Goal: Transaction & Acquisition: Download file/media

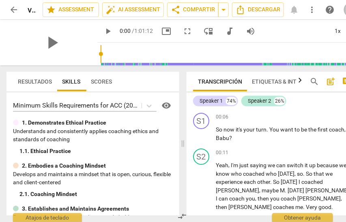
scroll to position [353, 0]
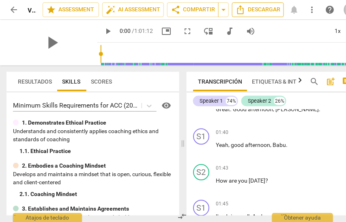
click at [267, 10] on span "Descargar" at bounding box center [258, 10] width 45 height 10
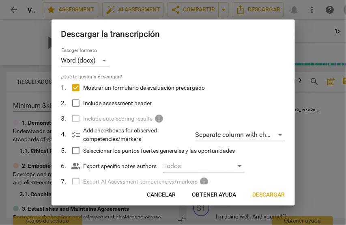
click at [266, 194] on span "Descargar" at bounding box center [269, 195] width 32 height 8
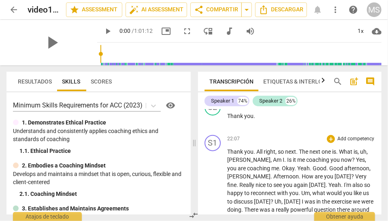
scroll to position [3231, 0]
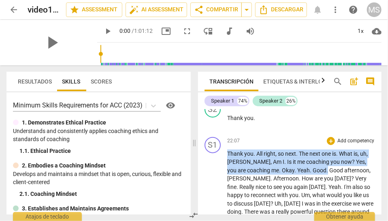
drag, startPoint x: 308, startPoint y: 144, endPoint x: 227, endPoint y: 129, distance: 82.5
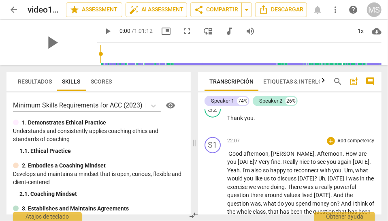
scroll to position [3214, 0]
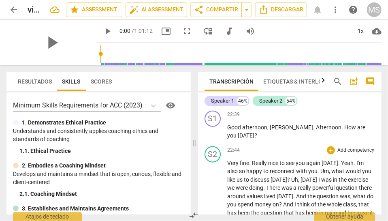
scroll to position [3257, 0]
click at [341, 160] on span "Yeah" at bounding box center [347, 163] width 13 height 6
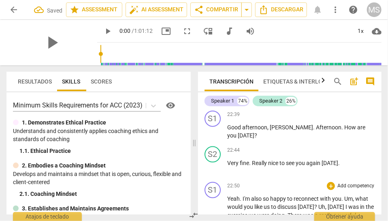
click at [319, 204] on span "Uh" at bounding box center [322, 207] width 7 height 6
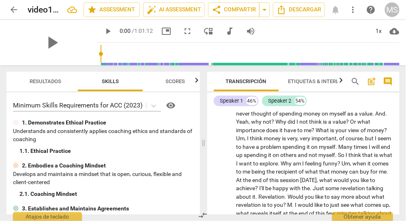
scroll to position [3383, 0]
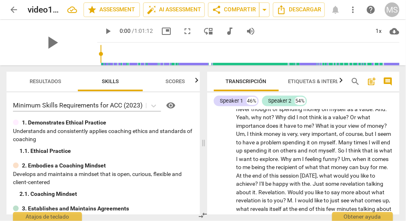
click at [243, 172] on span "At" at bounding box center [239, 175] width 7 height 6
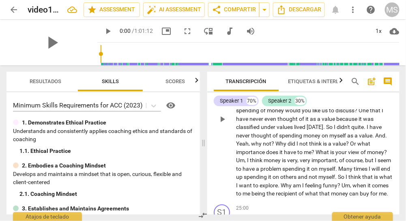
scroll to position [3351, 0]
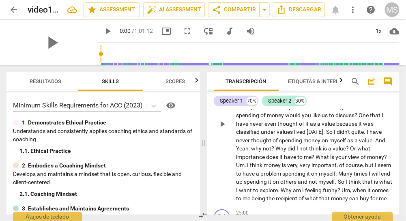
click at [317, 154] on span "What" at bounding box center [323, 157] width 15 height 6
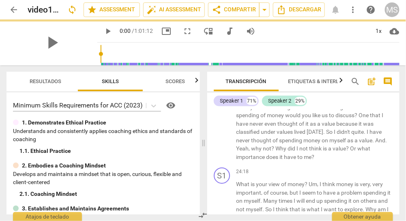
scroll to position [3371, 0]
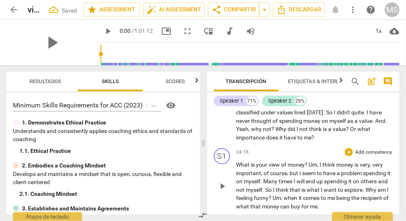
drag, startPoint x: 309, startPoint y: 153, endPoint x: 310, endPoint y: 168, distance: 15.4
click at [309, 161] on p "What is your view of money ? Um , I think money is very , very important , of c…" at bounding box center [314, 186] width 157 height 50
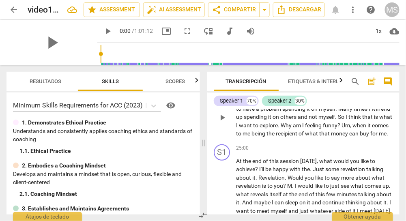
scroll to position [3471, 0]
drag, startPoint x: 259, startPoint y: 167, endPoint x: 260, endPoint y: 185, distance: 18.7
click at [259, 167] on span "?" at bounding box center [257, 168] width 4 height 6
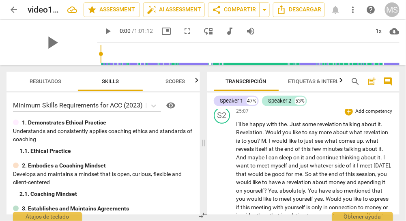
scroll to position [3544, 0]
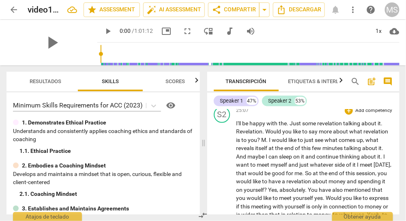
drag, startPoint x: 306, startPoint y: 172, endPoint x: 313, endPoint y: 188, distance: 16.7
click at [306, 174] on span "So" at bounding box center [309, 173] width 8 height 6
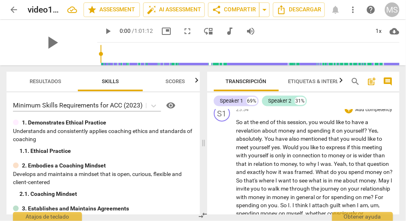
scroll to position [3624, 0]
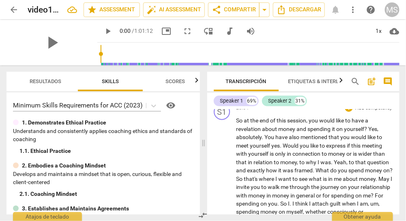
click at [265, 136] on span "You" at bounding box center [270, 137] width 11 height 6
click at [259, 119] on span "the" at bounding box center [255, 120] width 9 height 6
click at [257, 118] on span "the" at bounding box center [255, 120] width 9 height 6
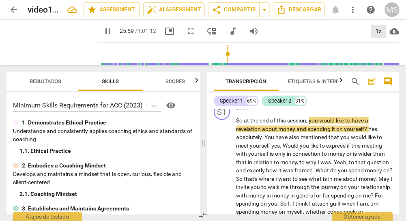
click at [345, 29] on div "1x" at bounding box center [378, 31] width 15 height 13
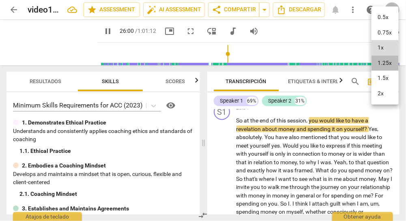
click at [345, 61] on li "1.25x" at bounding box center [384, 63] width 27 height 15
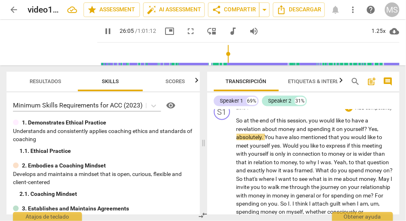
click at [345, 127] on span "Yes" at bounding box center [373, 129] width 9 height 6
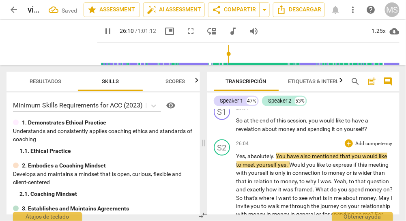
click at [277, 154] on span "You" at bounding box center [281, 156] width 11 height 6
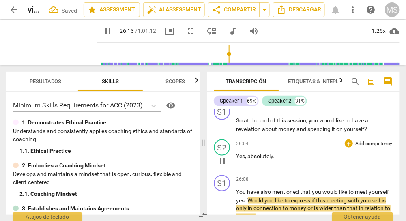
scroll to position [3649, 0]
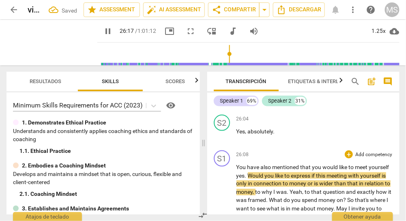
click at [345, 167] on span "yourself" at bounding box center [379, 167] width 20 height 6
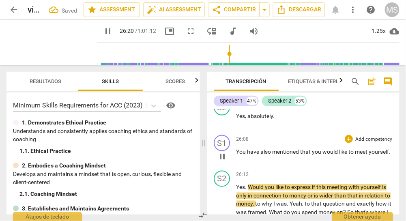
scroll to position [3679, 0]
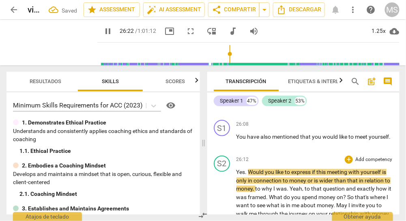
click at [249, 171] on span "Would" at bounding box center [256, 172] width 17 height 6
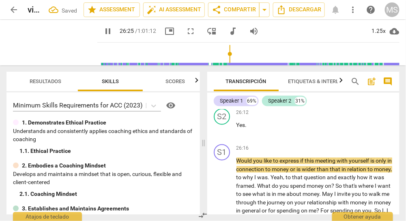
scroll to position [3732, 0]
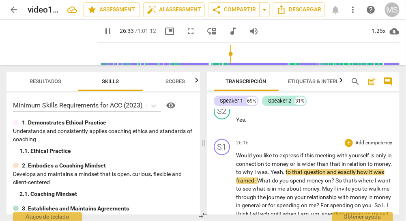
click at [342, 164] on span "that" at bounding box center [336, 164] width 12 height 6
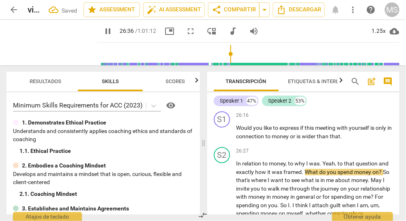
scroll to position [3763, 0]
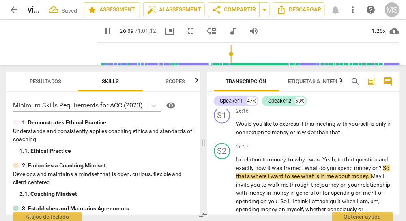
click at [103, 30] on span "pause" at bounding box center [108, 31] width 10 height 10
click at [47, 42] on span "play_arrow" at bounding box center [51, 42] width 21 height 21
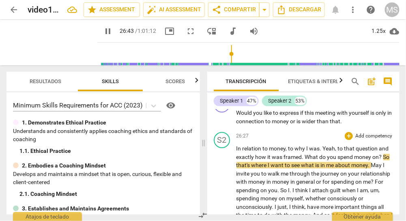
scroll to position [3775, 0]
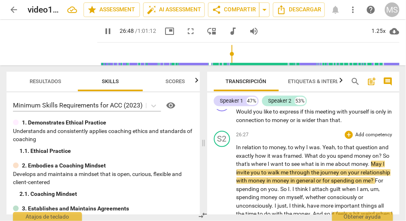
click at [345, 165] on span "May" at bounding box center [377, 164] width 12 height 6
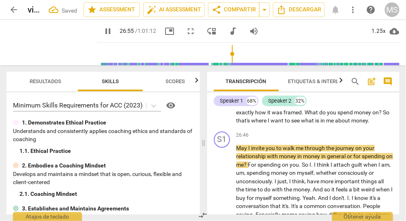
scroll to position [3820, 0]
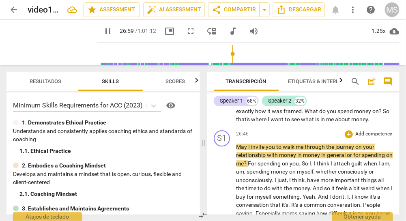
click at [297, 156] on span "money" at bounding box center [288, 155] width 18 height 6
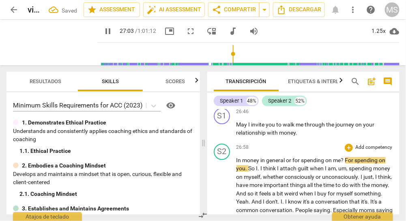
scroll to position [3844, 0]
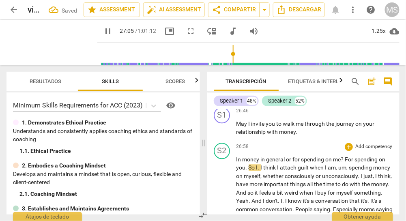
click at [345, 159] on span "For" at bounding box center [350, 159] width 10 height 6
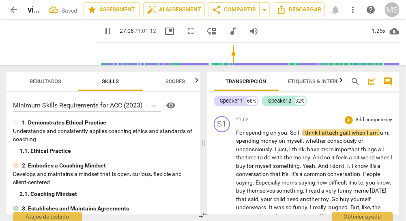
scroll to position [3908, 0]
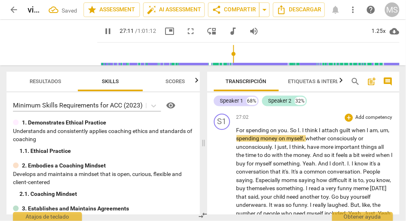
click at [290, 129] on span "." at bounding box center [288, 130] width 3 height 6
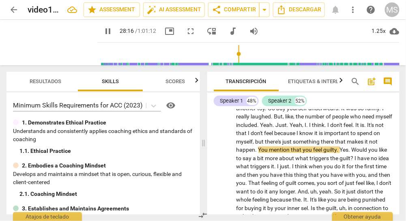
scroll to position [4033, 0]
drag, startPoint x: 316, startPoint y: 148, endPoint x: 319, endPoint y: 156, distance: 8.9
click at [269, 148] on span "You" at bounding box center [263, 149] width 11 height 6
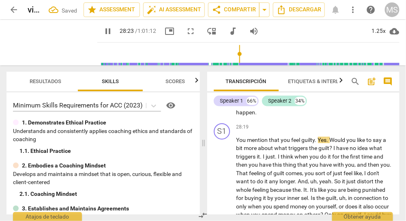
scroll to position [4071, 0]
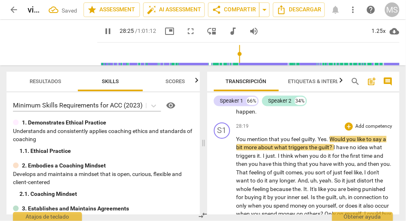
drag, startPoint x: 317, startPoint y: 136, endPoint x: 328, endPoint y: 147, distance: 14.9
click at [317, 136] on span "." at bounding box center [316, 139] width 3 height 6
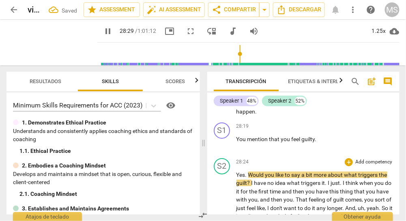
click at [249, 173] on span "Would" at bounding box center [256, 175] width 17 height 6
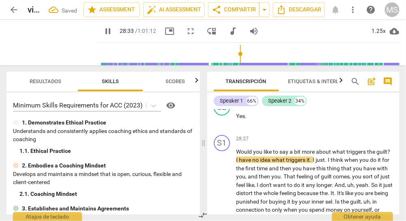
scroll to position [4136, 0]
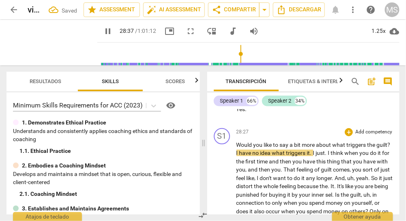
click at [239, 153] on span "I" at bounding box center [237, 153] width 3 height 6
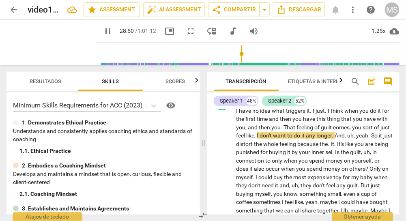
scroll to position [4209, 0]
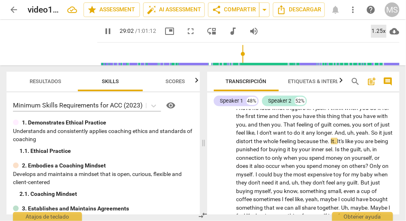
click at [345, 30] on div "1.25x" at bounding box center [378, 31] width 15 height 13
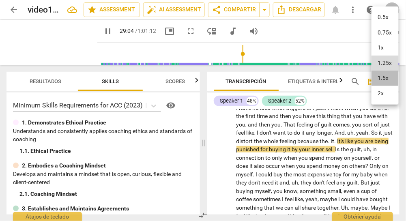
click at [345, 76] on li "1.5x" at bounding box center [384, 78] width 27 height 15
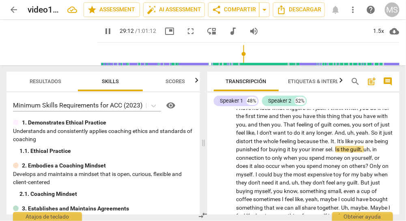
click at [335, 149] on span "." at bounding box center [333, 149] width 3 height 6
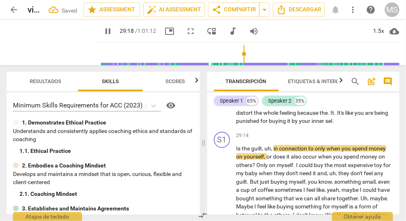
scroll to position [4238, 0]
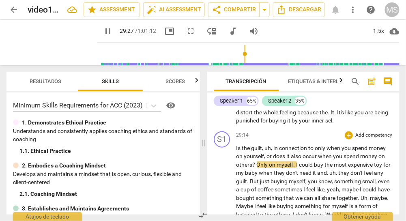
click at [257, 164] on span "Only" at bounding box center [263, 164] width 13 height 6
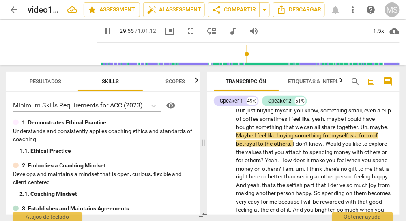
scroll to position [4337, 0]
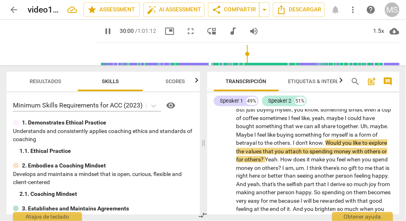
click at [326, 141] on span "Would" at bounding box center [334, 142] width 17 height 6
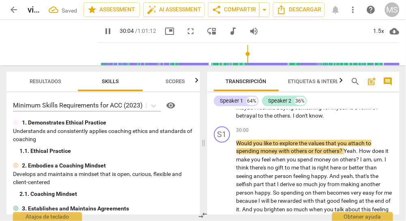
scroll to position [4364, 0]
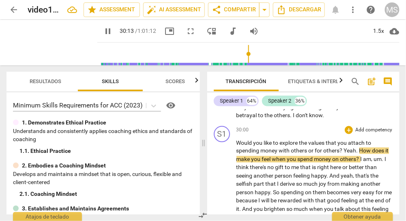
click at [344, 150] on span "Yeah" at bounding box center [350, 151] width 13 height 6
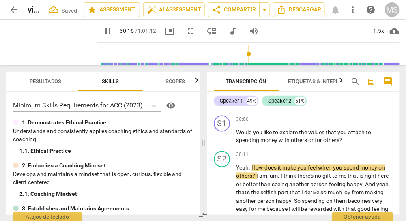
scroll to position [4378, 0]
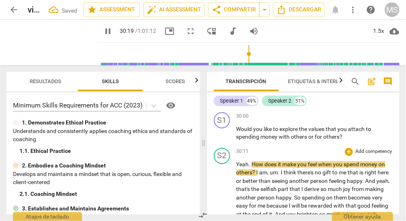
click at [252, 164] on span "How" at bounding box center [258, 164] width 13 height 6
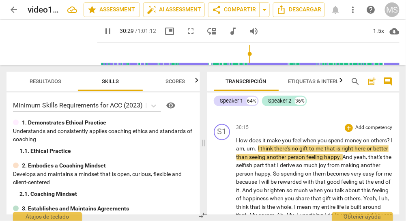
scroll to position [4440, 0]
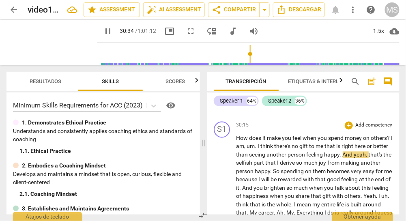
click at [345, 141] on span "I" at bounding box center [392, 138] width 2 height 6
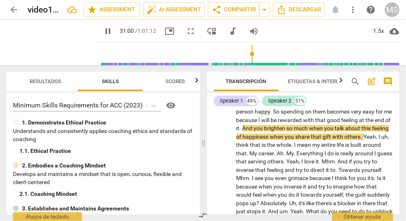
scroll to position [4528, 0]
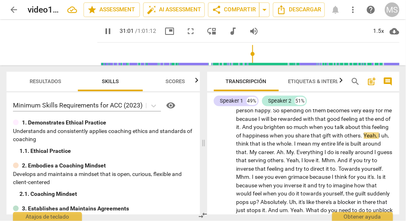
drag, startPoint x: 276, startPoint y: 126, endPoint x: 283, endPoint y: 139, distance: 14.1
click at [254, 126] on span "And" at bounding box center [247, 127] width 11 height 6
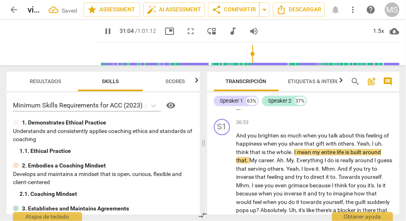
scroll to position [4552, 0]
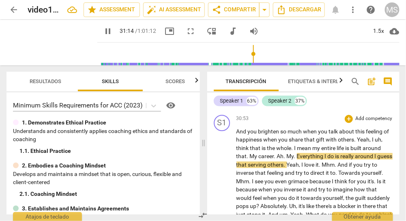
click at [300, 139] on span "share" at bounding box center [296, 139] width 15 height 6
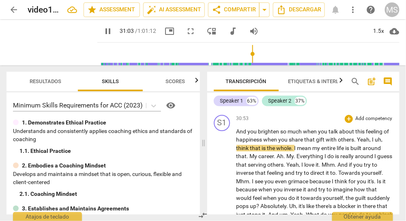
drag, startPoint x: 357, startPoint y: 138, endPoint x: 354, endPoint y: 150, distance: 12.7
click at [345, 138] on span "Yeah" at bounding box center [363, 139] width 13 height 6
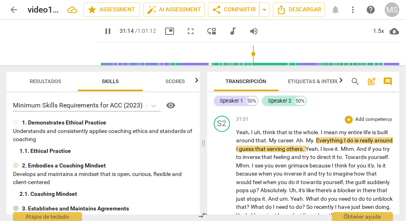
scroll to position [4587, 0]
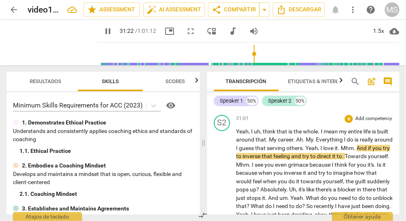
click at [345, 146] on span "Mhm" at bounding box center [347, 148] width 13 height 6
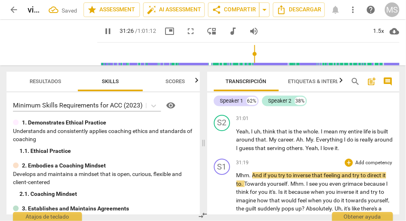
click at [252, 174] on span "And" at bounding box center [257, 175] width 11 height 6
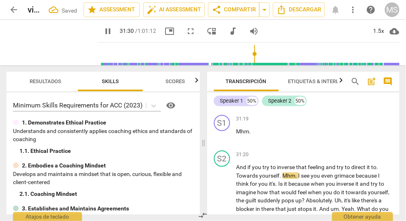
scroll to position [4651, 0]
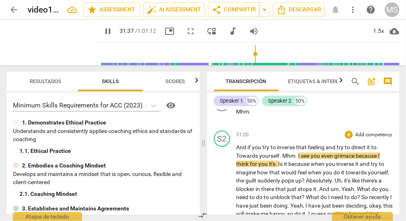
click at [283, 154] on span "Mhm" at bounding box center [289, 155] width 13 height 6
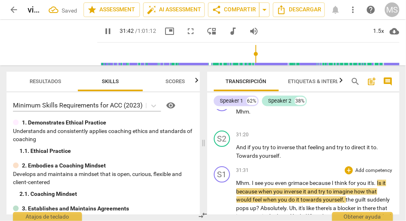
click at [252, 182] on span "I" at bounding box center [253, 183] width 3 height 6
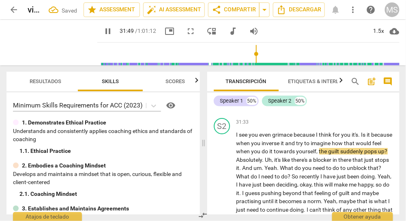
scroll to position [4736, 0]
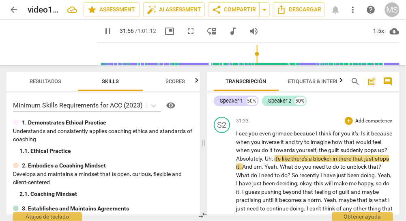
drag, startPoint x: 285, startPoint y: 159, endPoint x: 289, endPoint y: 169, distance: 11.3
click at [262, 159] on span "Absolutely" at bounding box center [249, 158] width 26 height 6
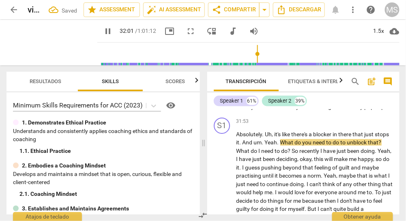
scroll to position [4780, 0]
click at [295, 145] on span "What" at bounding box center [287, 142] width 15 height 6
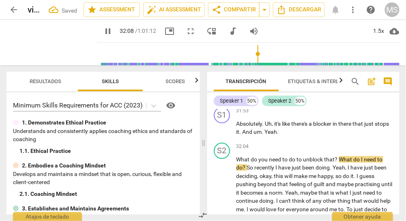
scroll to position [4798, 0]
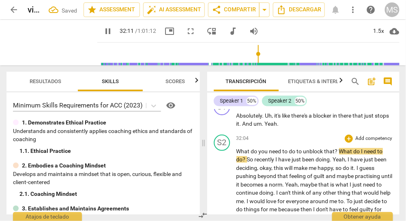
click at [340, 154] on span "What" at bounding box center [346, 151] width 15 height 6
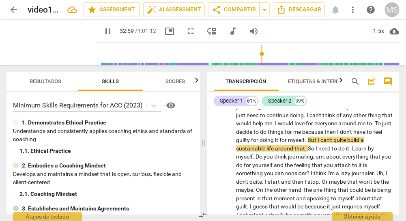
scroll to position [4907, 0]
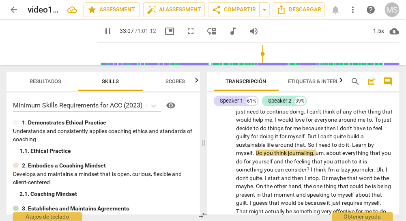
drag, startPoint x: 294, startPoint y: 160, endPoint x: 286, endPoint y: 175, distance: 17.4
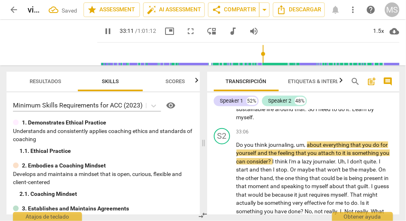
scroll to position [4945, 0]
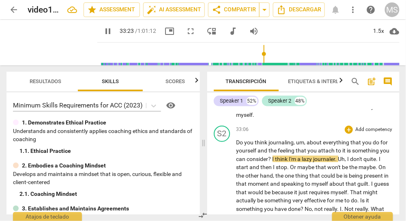
click at [272, 162] on span "?" at bounding box center [270, 159] width 4 height 6
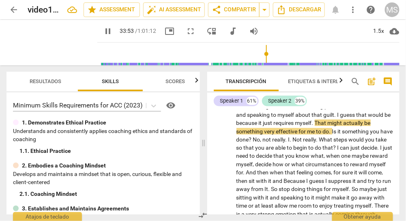
scroll to position [5045, 0]
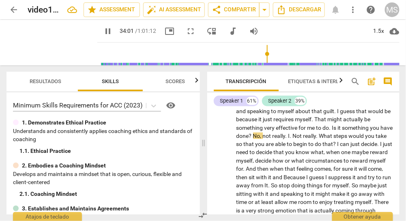
click at [333, 131] on span "Is" at bounding box center [335, 127] width 6 height 6
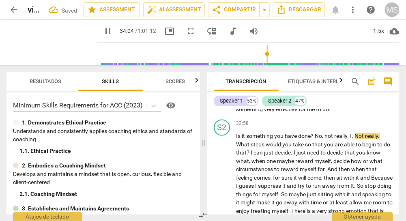
scroll to position [5068, 0]
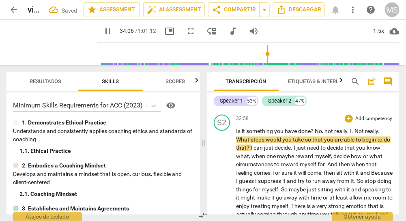
click at [316, 135] on span "No" at bounding box center [318, 131] width 7 height 6
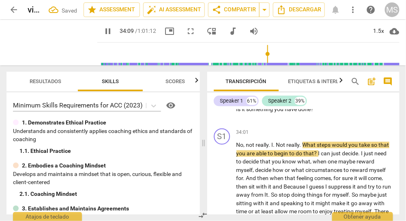
scroll to position [5092, 0]
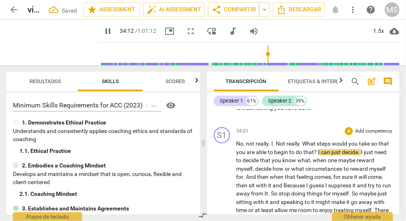
click at [304, 147] on span "What" at bounding box center [309, 144] width 15 height 6
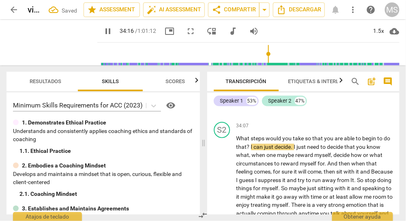
scroll to position [5134, 0]
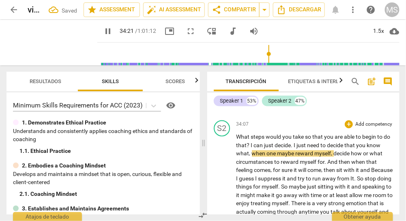
click at [254, 149] on span "I" at bounding box center [252, 145] width 3 height 6
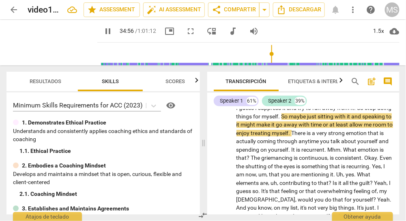
scroll to position [5235, 0]
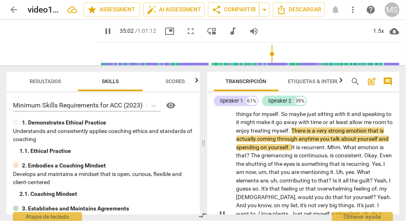
click at [307, 134] on span "There" at bounding box center [299, 130] width 15 height 6
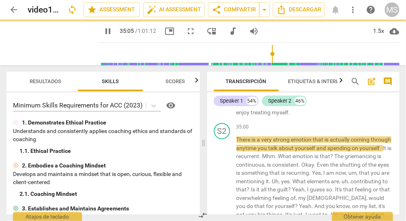
scroll to position [5254, 0]
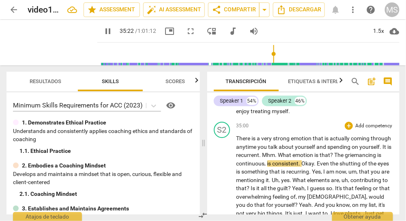
click at [275, 158] on span "Mhm" at bounding box center [268, 155] width 13 height 6
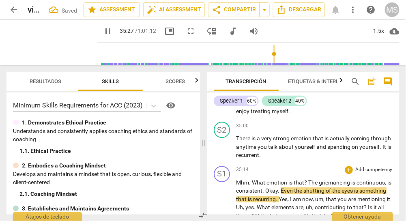
click at [253, 186] on span "What" at bounding box center [259, 182] width 15 height 6
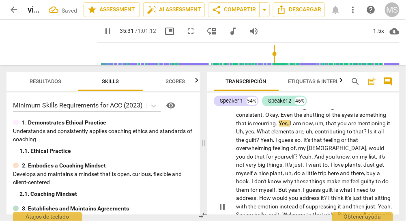
scroll to position [5353, 0]
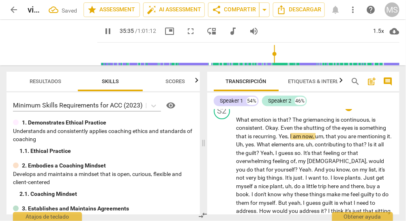
click at [293, 123] on span "The" at bounding box center [298, 119] width 11 height 6
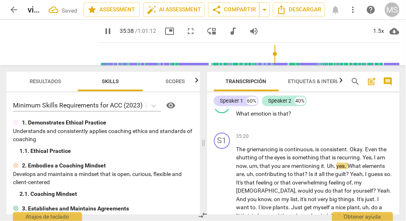
scroll to position [5366, 0]
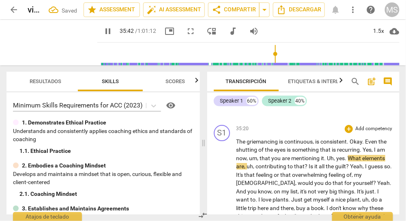
click at [247, 145] on span "griemancing" at bounding box center [263, 141] width 32 height 6
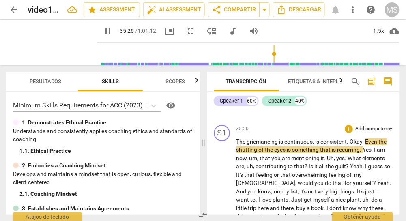
click at [345, 145] on span "." at bounding box center [348, 141] width 3 height 6
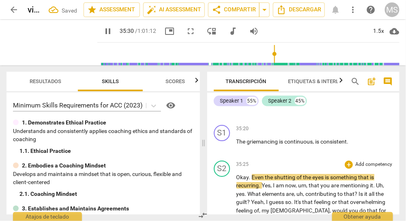
click at [252, 180] on span "Even" at bounding box center [258, 177] width 13 height 6
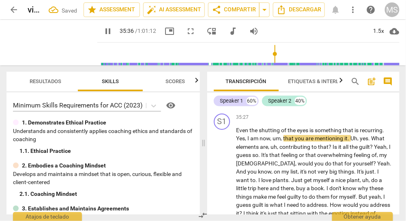
scroll to position [5442, 0]
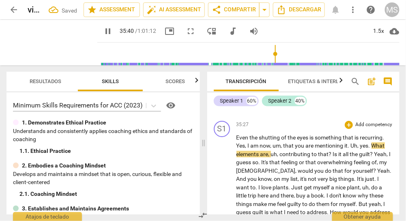
click at [236, 149] on span "Yes" at bounding box center [240, 145] width 9 height 6
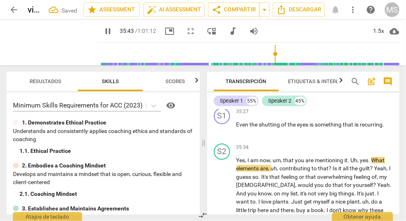
scroll to position [5456, 0]
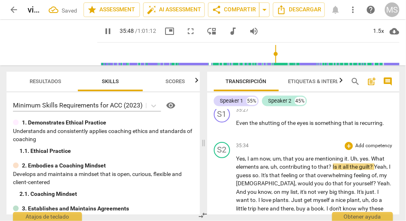
drag, startPoint x: 372, startPoint y: 164, endPoint x: 375, endPoint y: 171, distance: 7.3
click at [345, 162] on span "What" at bounding box center [377, 158] width 13 height 6
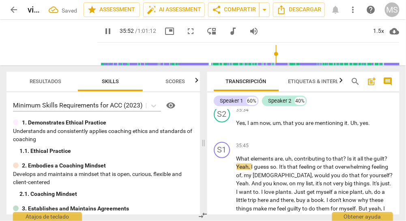
scroll to position [5504, 0]
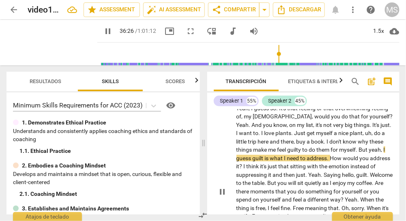
scroll to position [5578, 0]
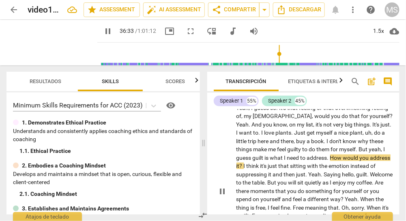
drag, startPoint x: 315, startPoint y: 165, endPoint x: 316, endPoint y: 178, distance: 13.8
click at [330, 161] on span "How" at bounding box center [336, 157] width 13 height 6
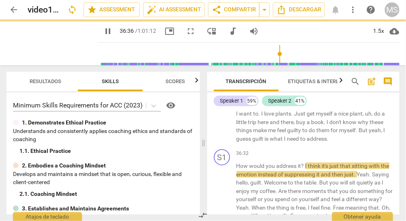
scroll to position [5601, 0]
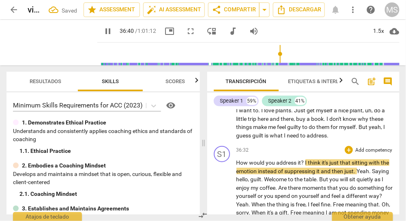
click at [307, 166] on span "I" at bounding box center [306, 162] width 3 height 6
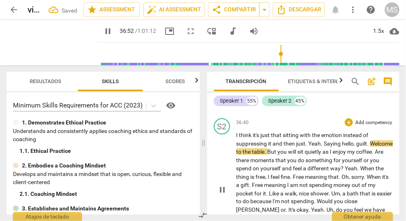
scroll to position [5666, 0]
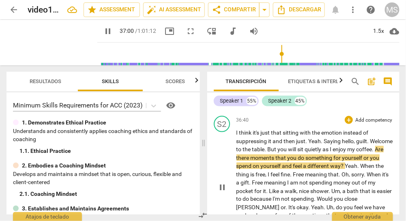
drag, startPoint x: 256, startPoint y: 165, endPoint x: 258, endPoint y: 177, distance: 12.3
click at [345, 152] on span "Are" at bounding box center [379, 149] width 9 height 6
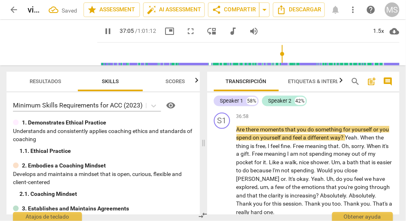
scroll to position [5716, 0]
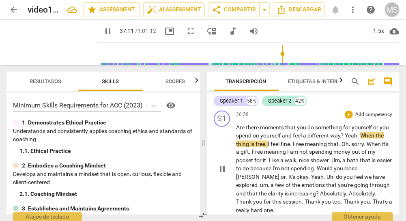
click at [345, 139] on span "Yeah" at bounding box center [351, 135] width 13 height 6
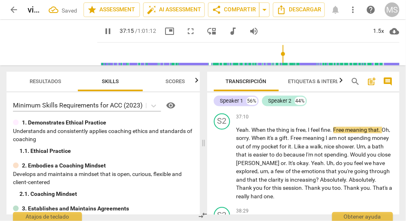
scroll to position [5756, 0]
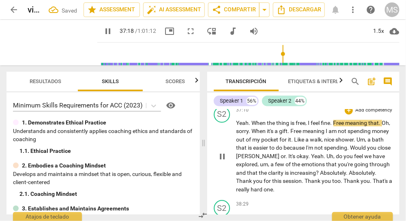
click at [335, 126] on span "Free" at bounding box center [339, 123] width 12 height 6
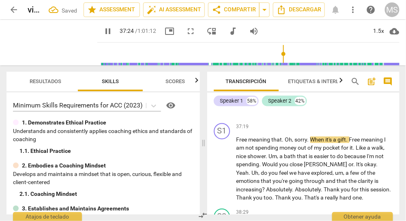
scroll to position [5778, 0]
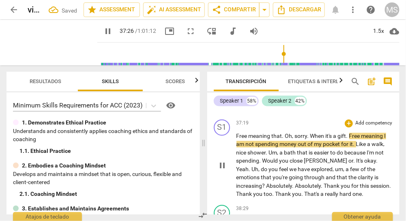
click at [286, 139] on span "Oh" at bounding box center [288, 136] width 7 height 6
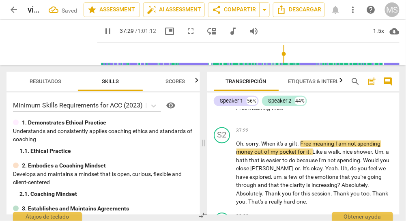
scroll to position [5808, 0]
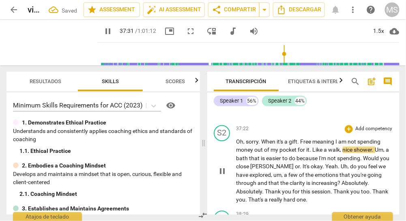
click at [262, 145] on span "When" at bounding box center [269, 142] width 15 height 6
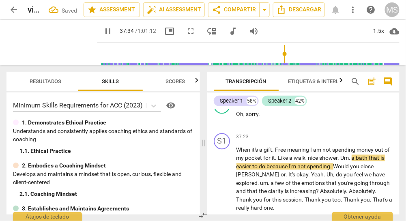
scroll to position [5841, 0]
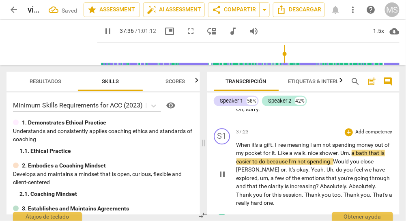
click at [277, 148] on span "Free" at bounding box center [281, 145] width 12 height 6
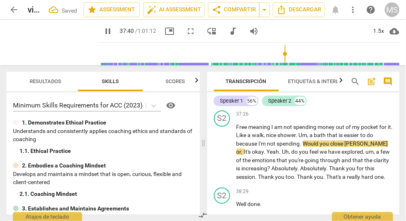
scroll to position [5896, 0]
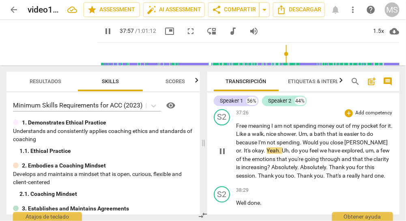
click at [304, 146] on span "Would" at bounding box center [311, 142] width 17 height 6
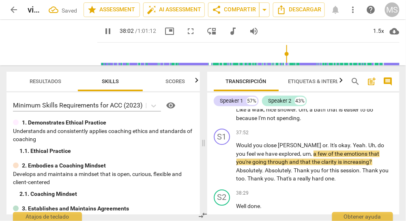
scroll to position [5929, 0]
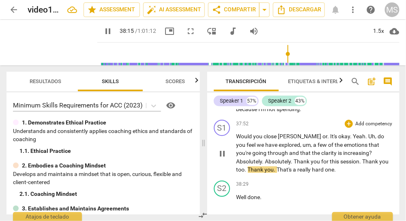
click at [345, 139] on span "Uh" at bounding box center [372, 136] width 7 height 6
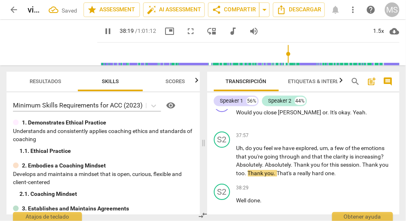
scroll to position [5958, 0]
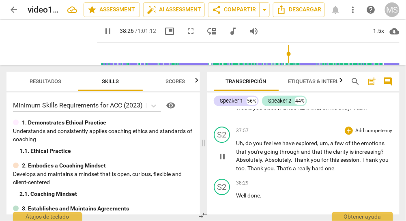
click at [223, 161] on span "pause" at bounding box center [222, 157] width 10 height 10
type input "2307"
click at [345, 168] on p "Uh , do you feel we have explored , um , a few of the emotions that you're goin…" at bounding box center [314, 155] width 157 height 33
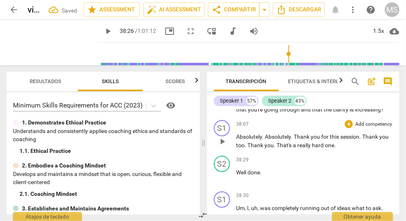
scroll to position [6006, 0]
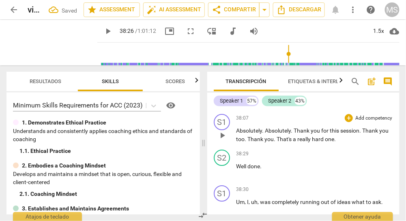
click at [295, 134] on span "Thank" at bounding box center [302, 130] width 17 height 6
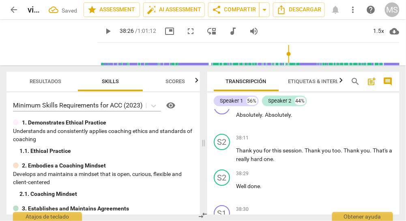
scroll to position [6024, 0]
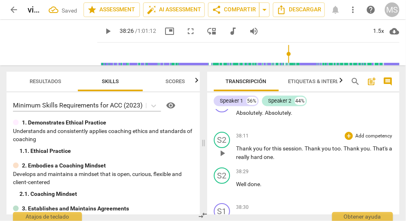
click at [345, 152] on span "That's" at bounding box center [381, 148] width 16 height 6
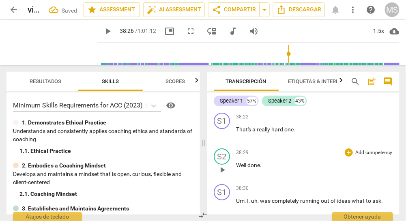
scroll to position [6079, 0]
click at [297, 10] on span "Descargar" at bounding box center [299, 10] width 45 height 10
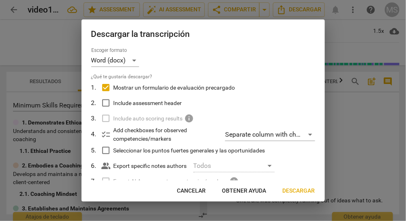
click at [297, 189] on span "Descargar" at bounding box center [299, 191] width 32 height 8
